Goal: Find specific page/section: Find specific page/section

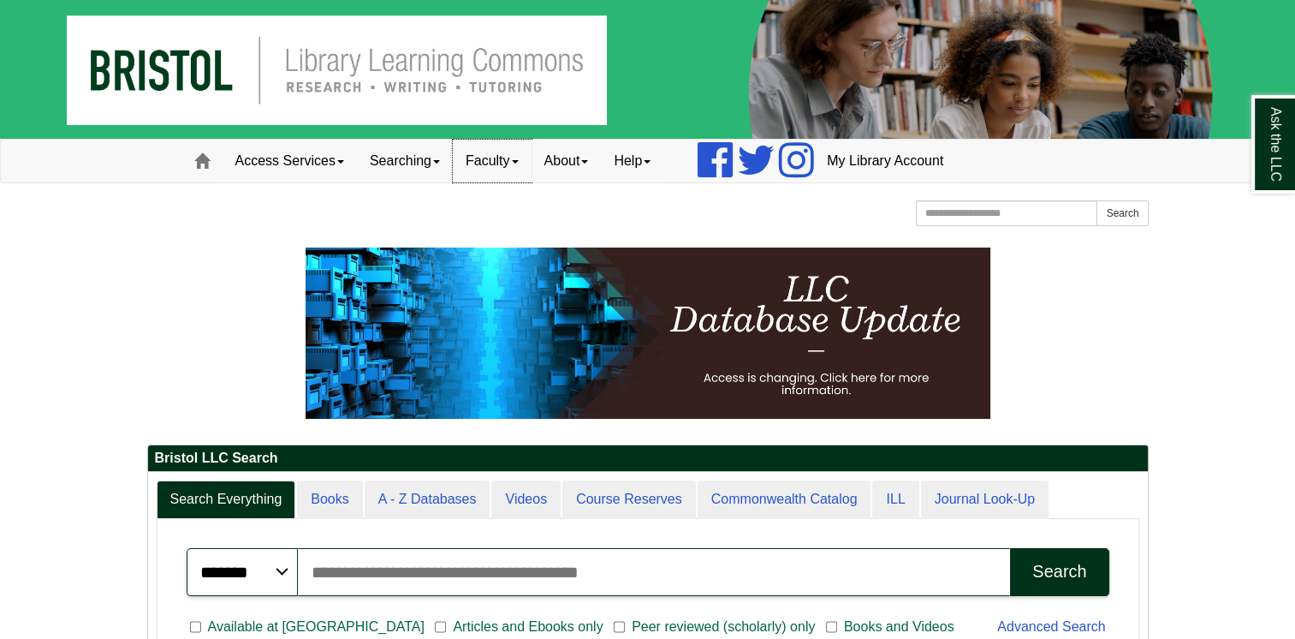
drag, startPoint x: 0, startPoint y: 0, endPoint x: 490, endPoint y: 174, distance: 519.5
click at [490, 174] on link "Faculty" at bounding box center [492, 161] width 79 height 43
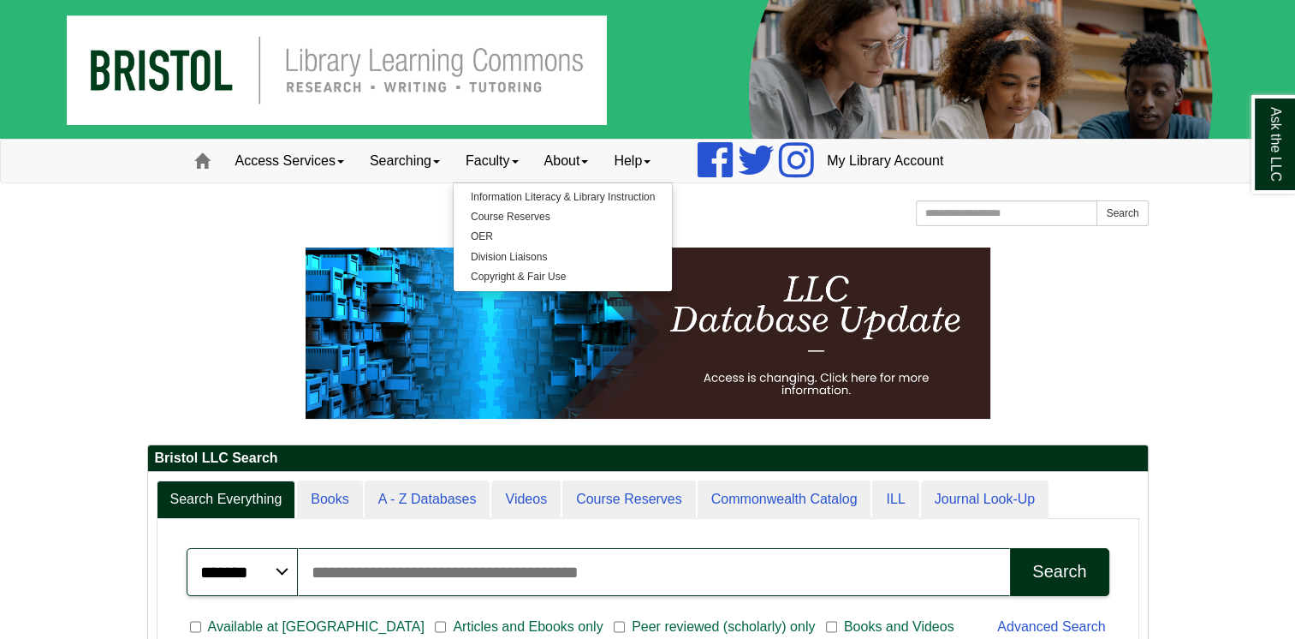
drag, startPoint x: 224, startPoint y: 304, endPoint x: 81, endPoint y: 309, distance: 143.0
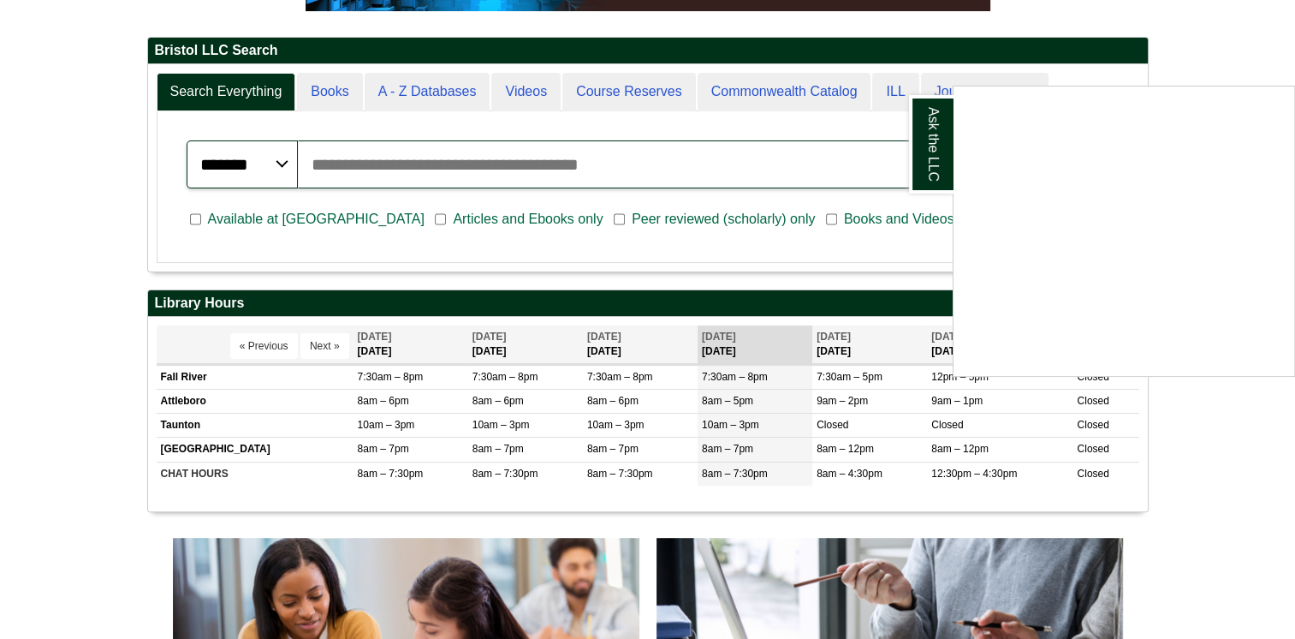
scroll to position [377, 0]
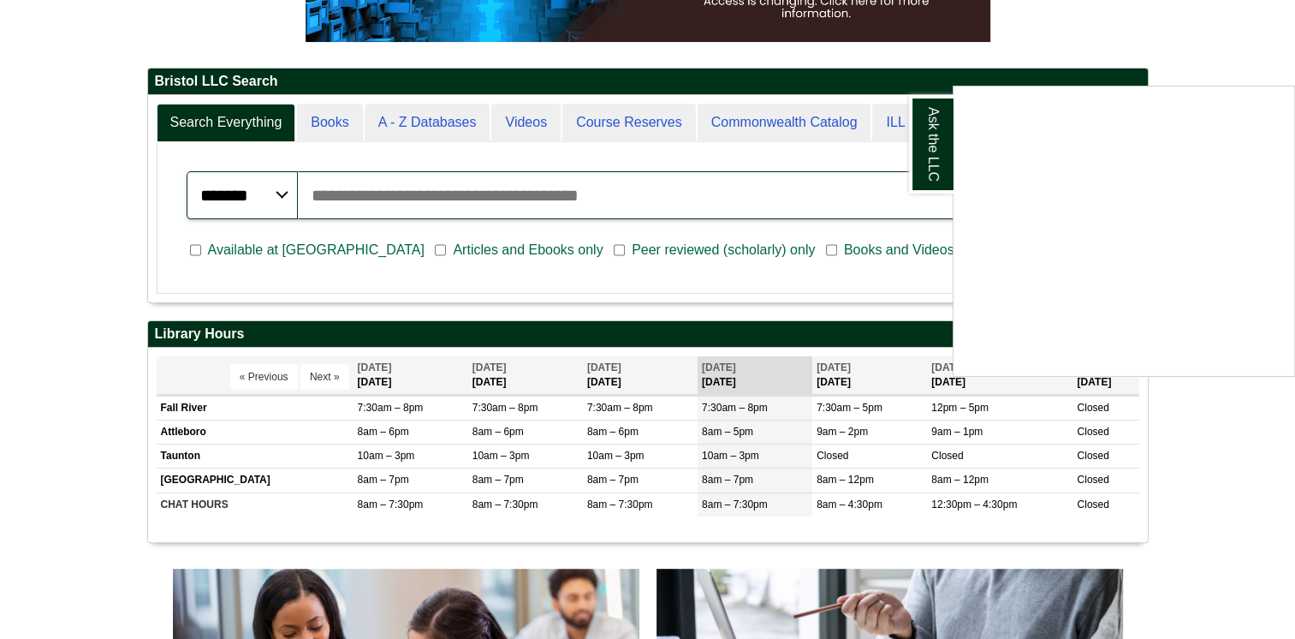
click at [435, 118] on div "Ask the LLC" at bounding box center [647, 319] width 1295 height 639
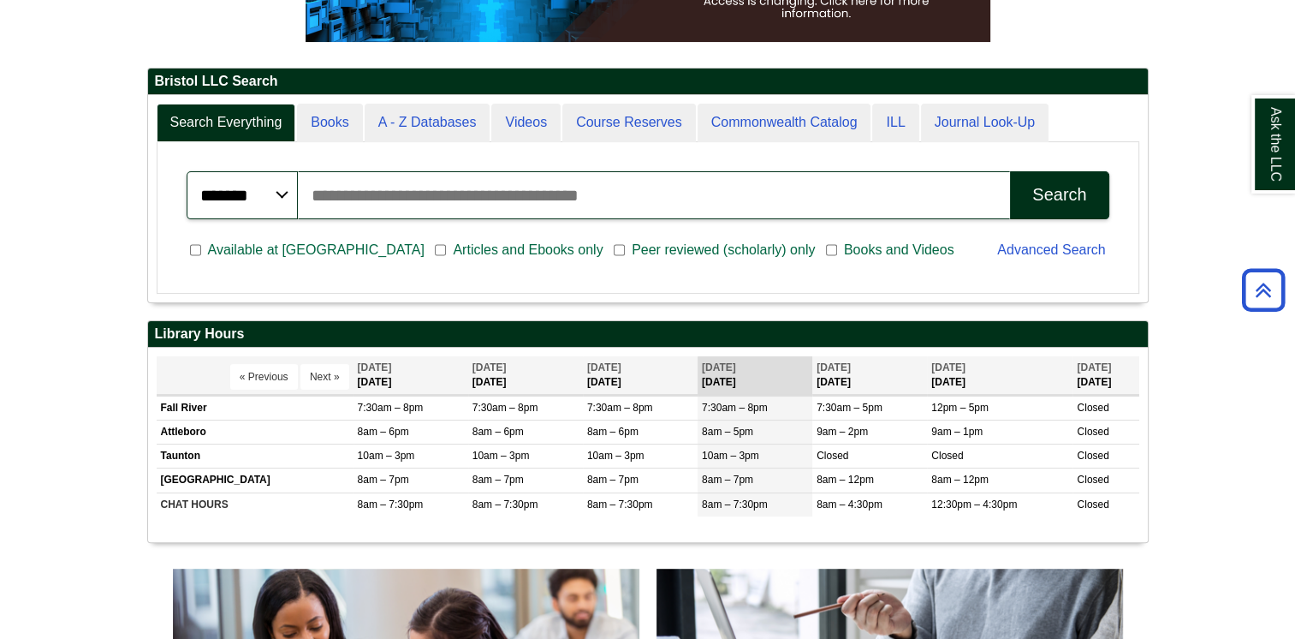
scroll to position [207, 1000]
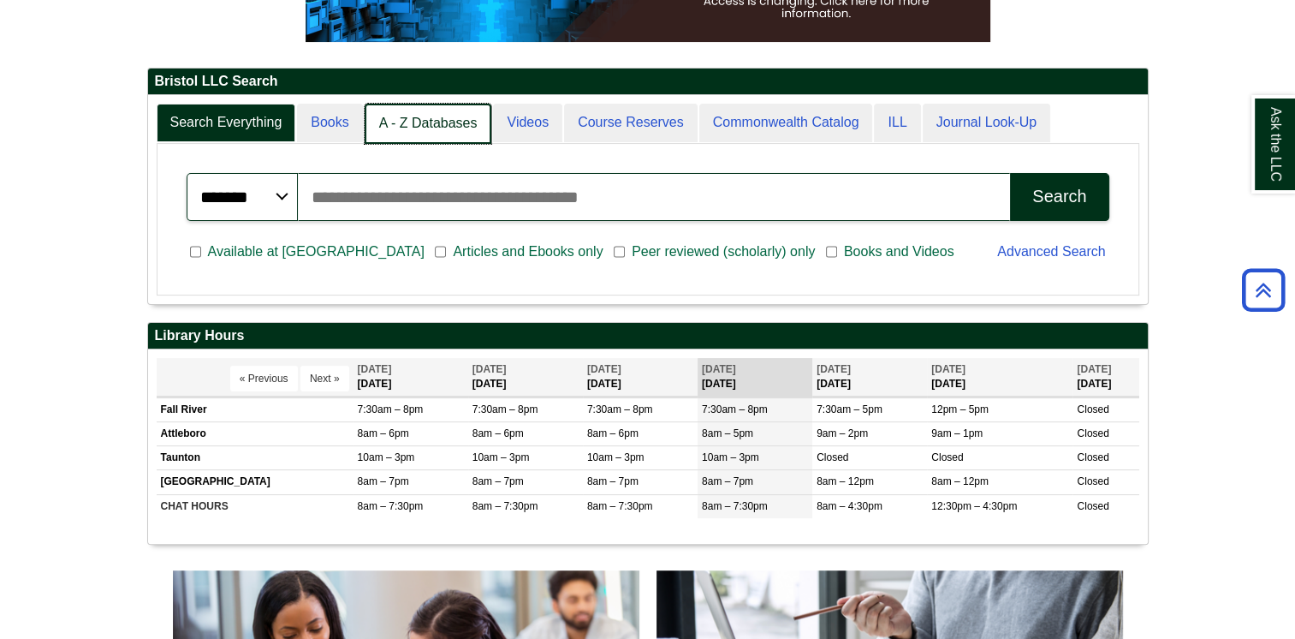
click at [435, 118] on link "A - Z Databases" at bounding box center [429, 124] width 128 height 40
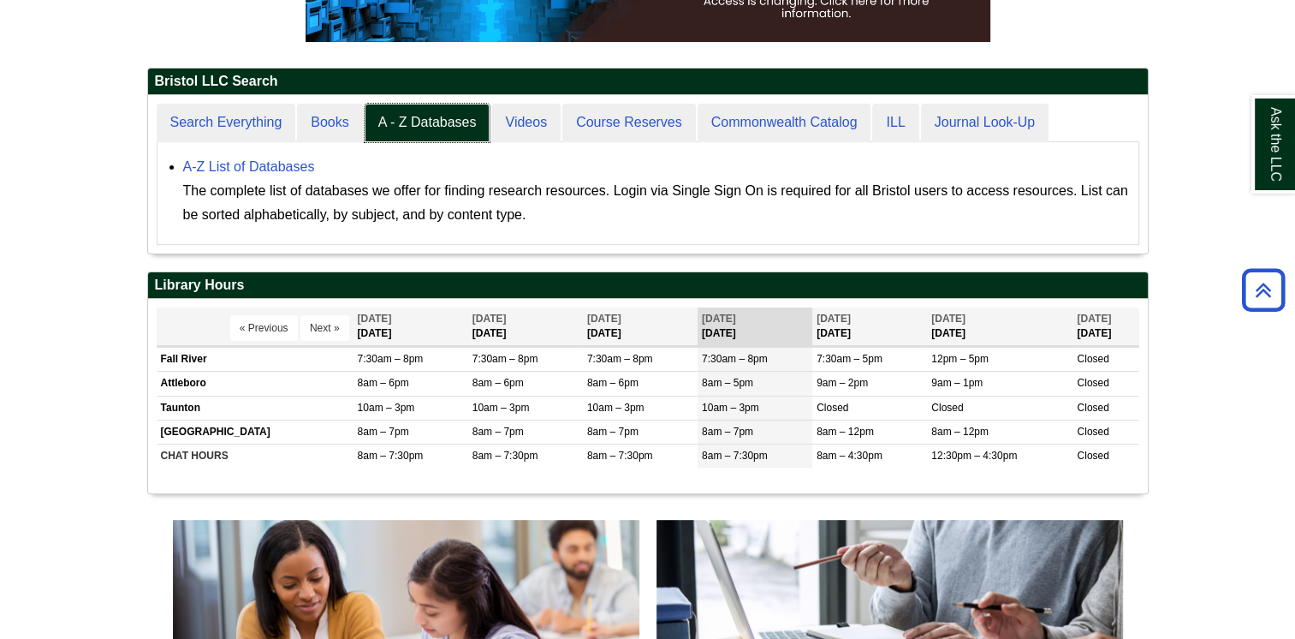
scroll to position [157, 1000]
click at [288, 166] on link "A-Z List of Databases" at bounding box center [249, 166] width 132 height 15
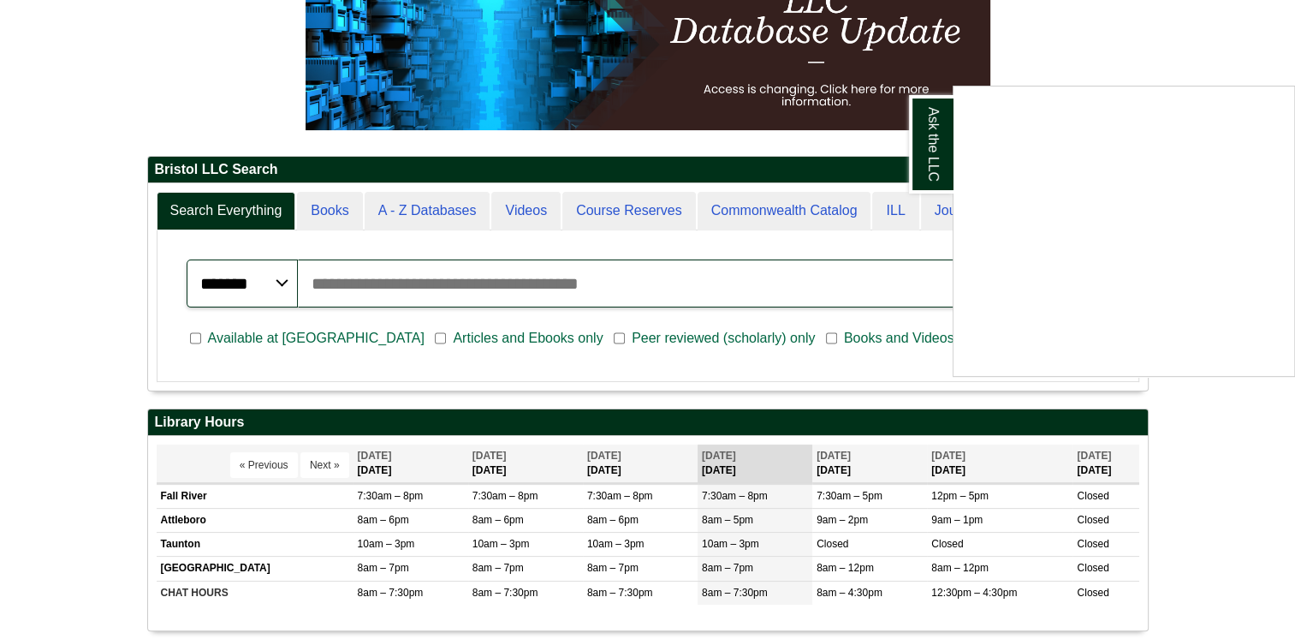
scroll to position [310, 0]
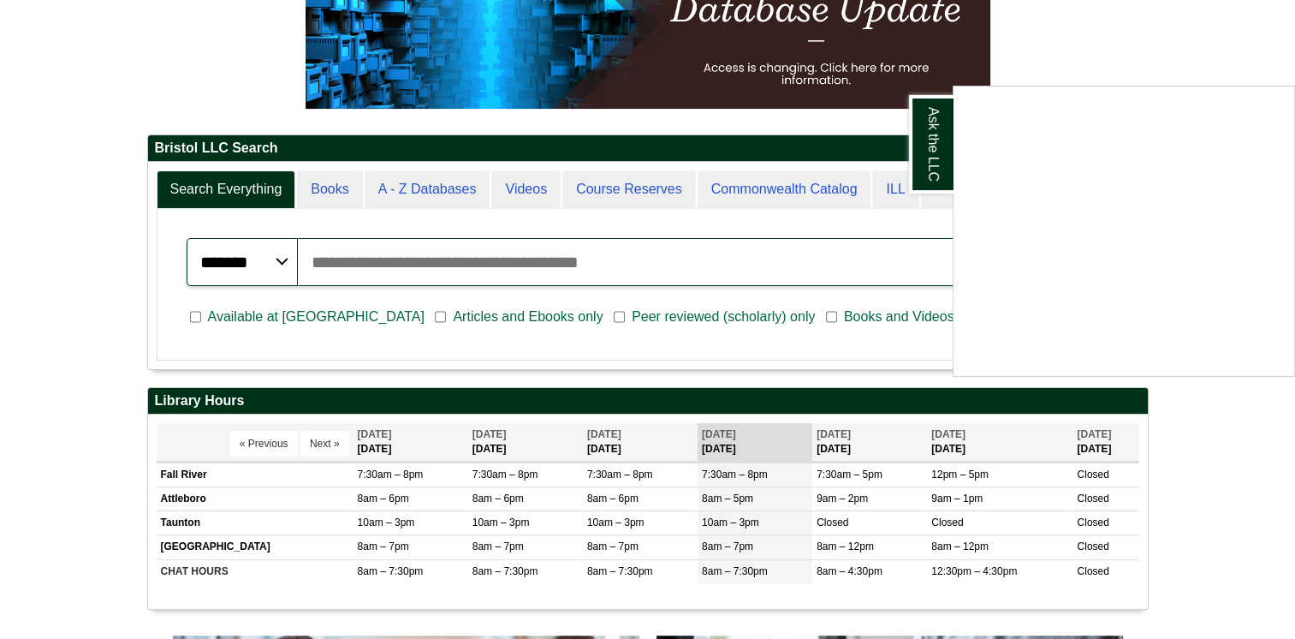
click at [625, 318] on div "Ask the LLC" at bounding box center [647, 319] width 1295 height 639
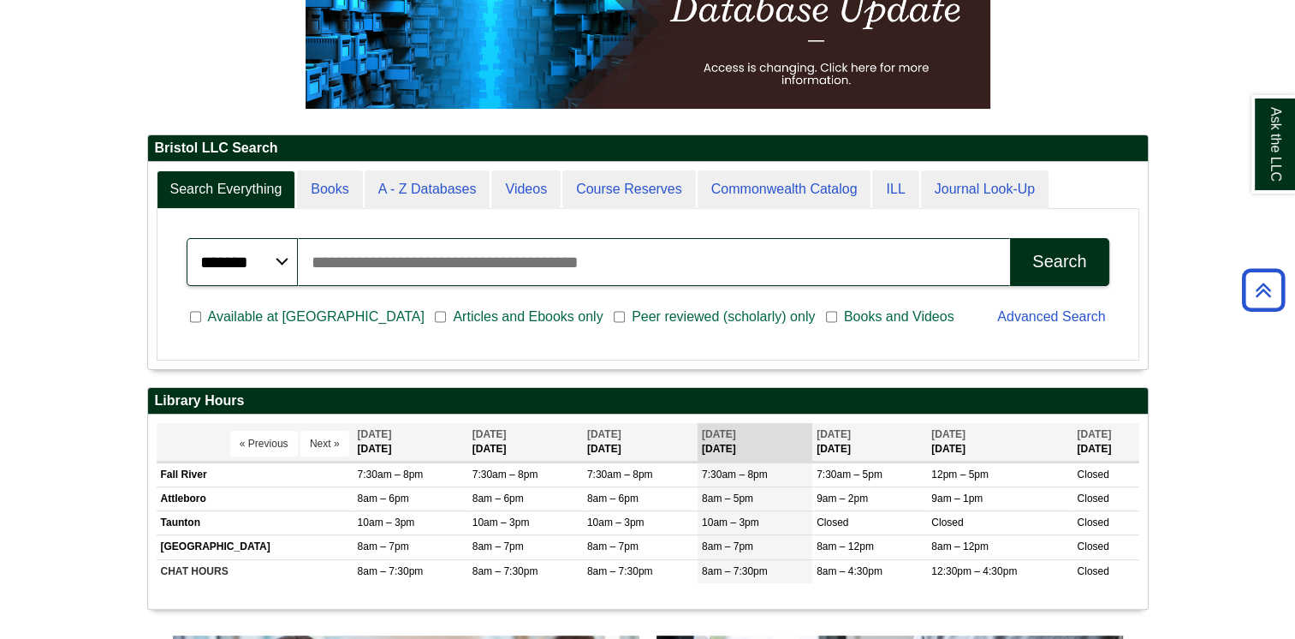
click at [1049, 255] on div "Search" at bounding box center [1059, 262] width 54 height 20
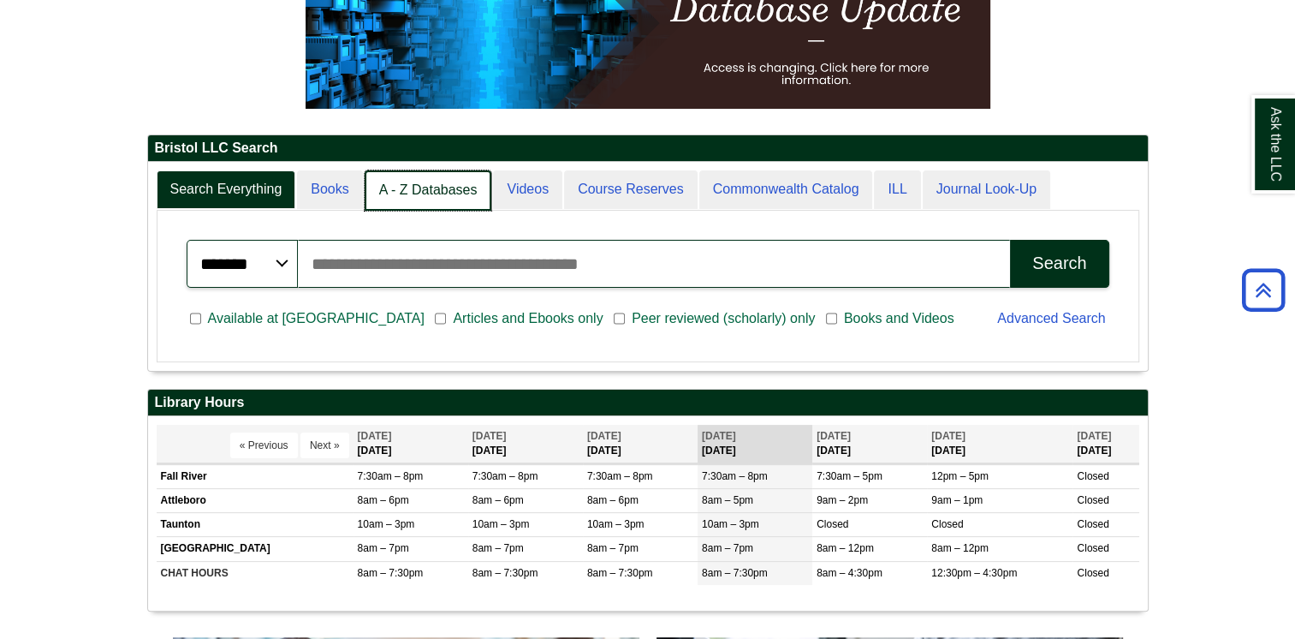
scroll to position [9, 8]
click at [423, 198] on link "A - Z Databases" at bounding box center [429, 190] width 128 height 40
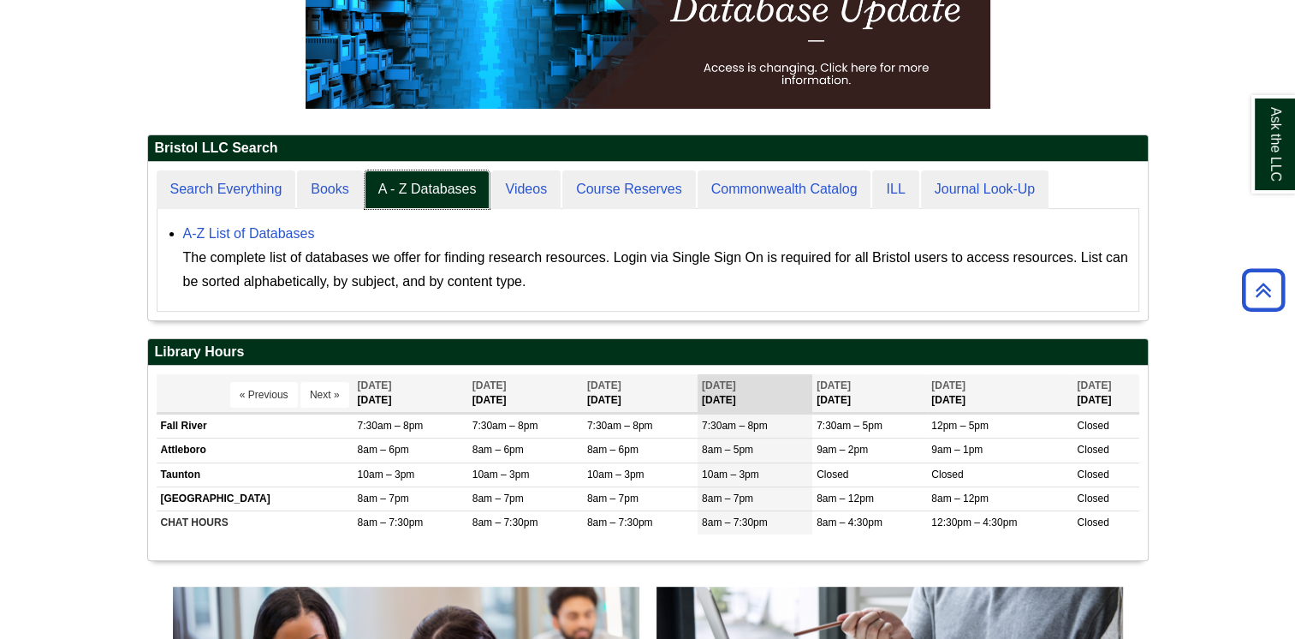
scroll to position [157, 1000]
click at [250, 227] on link "A-Z List of Databases" at bounding box center [249, 233] width 132 height 15
